Goal: Task Accomplishment & Management: Manage account settings

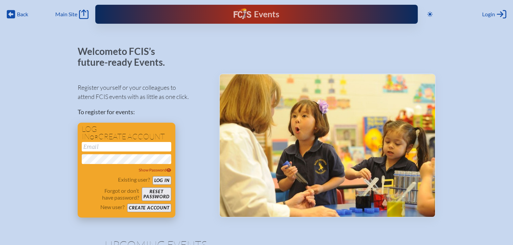
type input "[EMAIL_ADDRESS][DOMAIN_NAME]"
click at [159, 177] on button "Log in" at bounding box center [162, 180] width 19 height 8
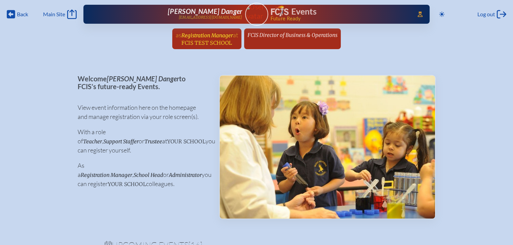
click at [229, 40] on span "FCIS Test School" at bounding box center [207, 43] width 51 height 6
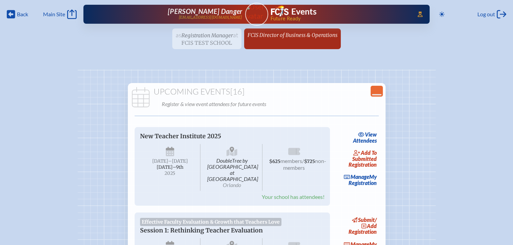
drag, startPoint x: 300, startPoint y: 40, endPoint x: 299, endPoint y: 51, distance: 10.9
click at [300, 39] on link "FCIS Director of Business & Operations since [DATE]" at bounding box center [292, 35] width 95 height 13
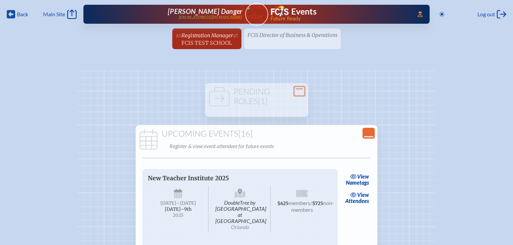
click at [287, 40] on ul "as Registration Manager at [GEOGRAPHIC_DATA] since [DATE] FCIS Director of Busi…" at bounding box center [256, 41] width 513 height 25
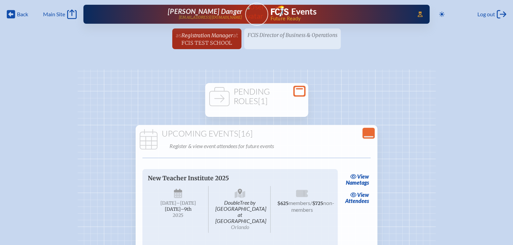
click at [262, 95] on h1 "Pending Roles [1]" at bounding box center [257, 96] width 98 height 19
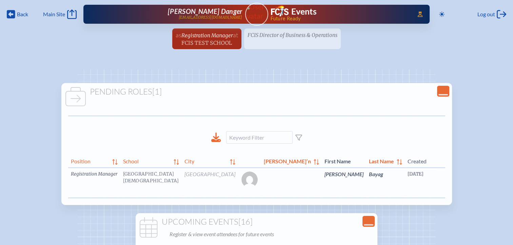
scroll to position [0, 23]
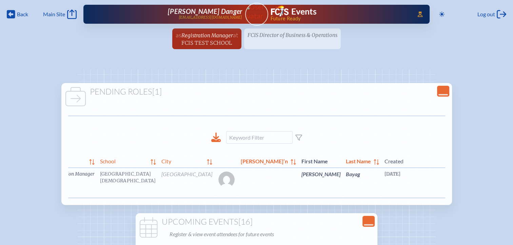
click at [511, 188] on link "edit Person’s Details" at bounding box center [522, 184] width 23 height 21
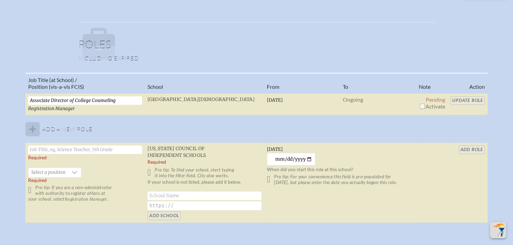
scroll to position [509, 0]
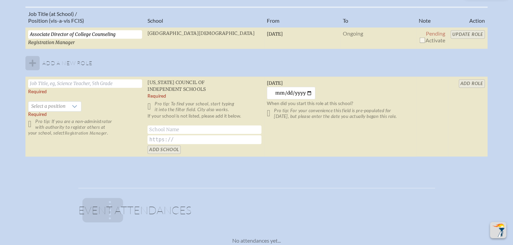
click at [423, 38] on input "checkbox" at bounding box center [422, 39] width 5 height 5
checkbox input "true"
click at [455, 35] on input "Update Role" at bounding box center [468, 34] width 34 height 8
